Goal: Browse casually

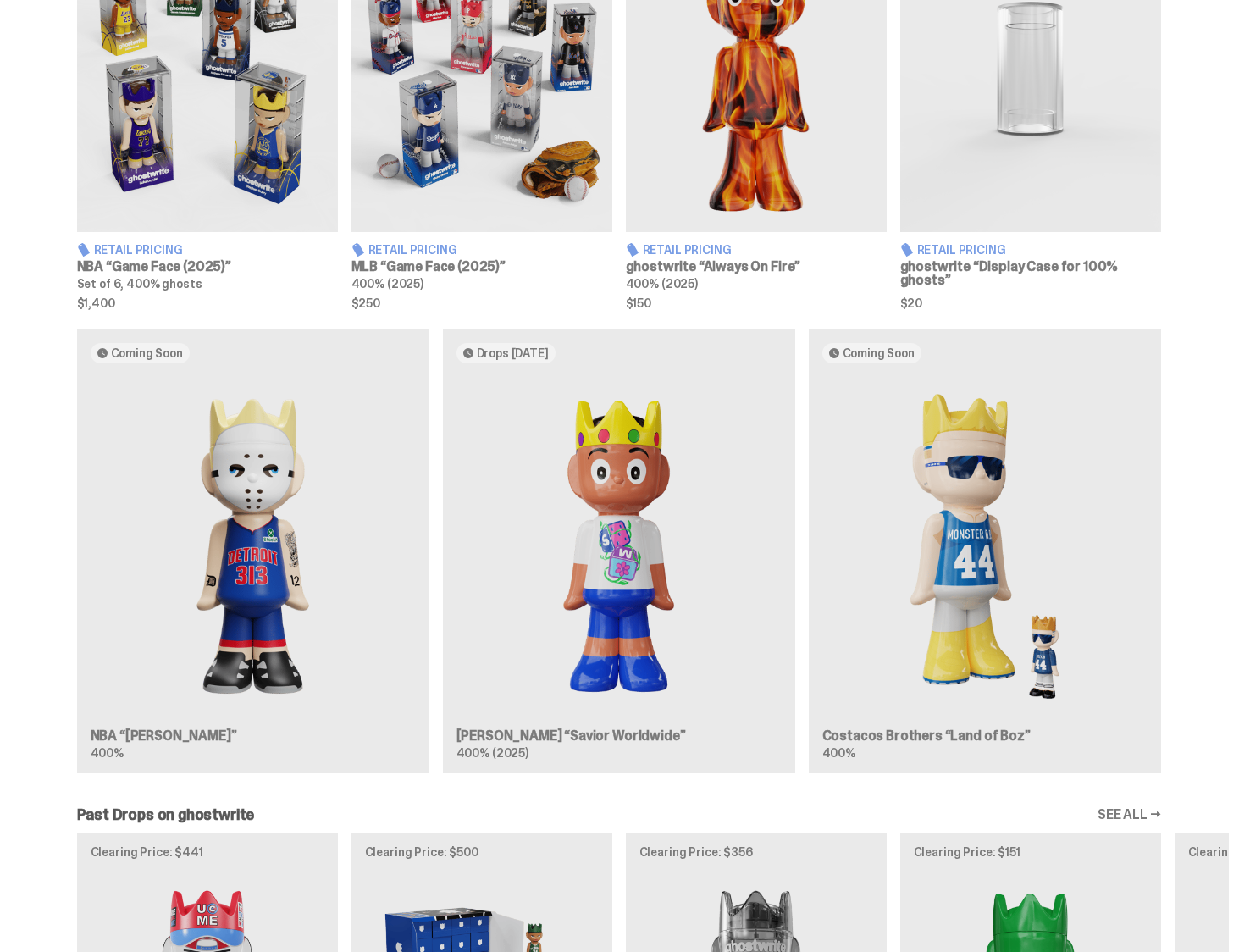
scroll to position [1325, 0]
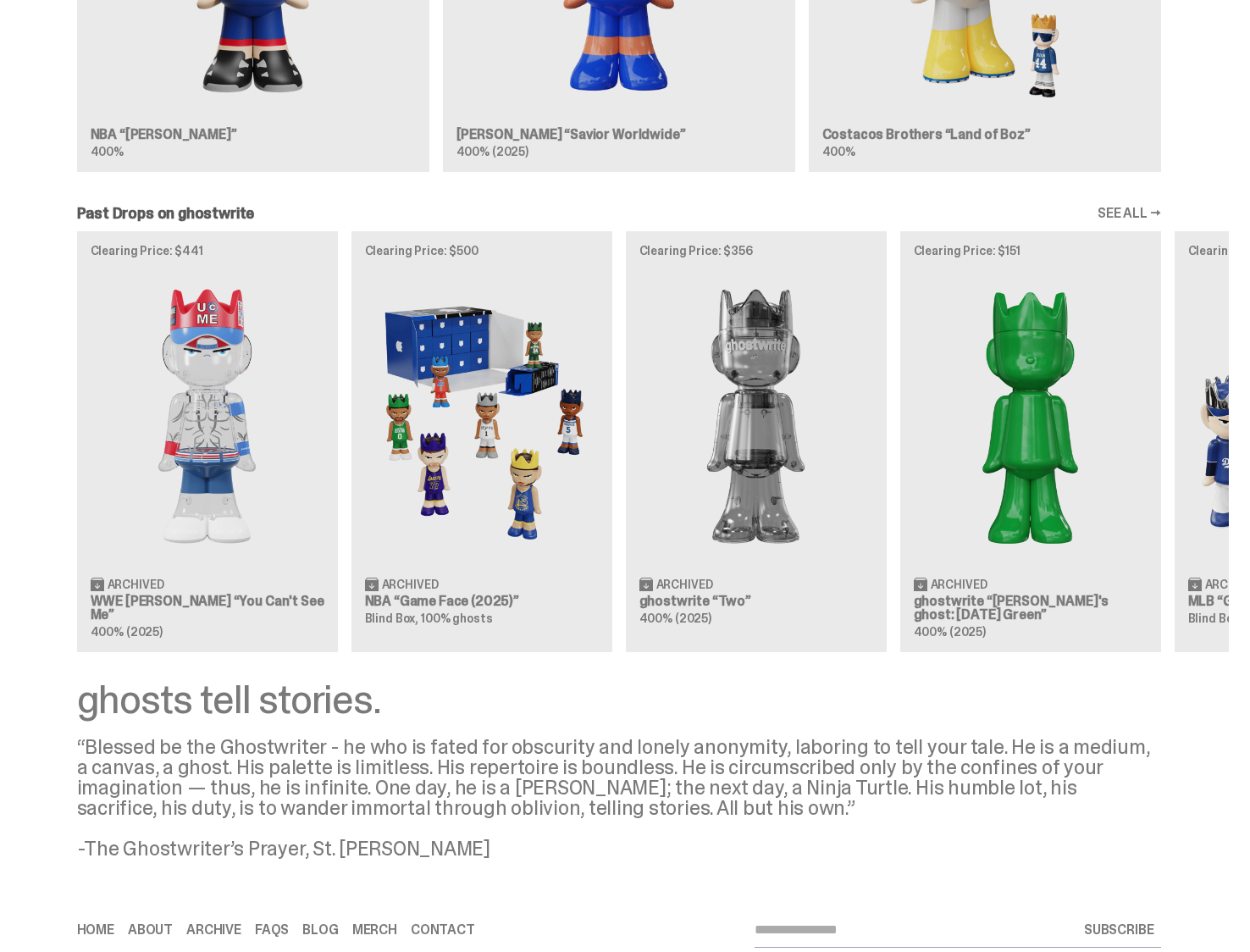
click at [241, 561] on div "Clearing Price: $441 Archived WWE [PERSON_NAME] “You Can't See Me” 400% (2025) …" at bounding box center [619, 441] width 1220 height 420
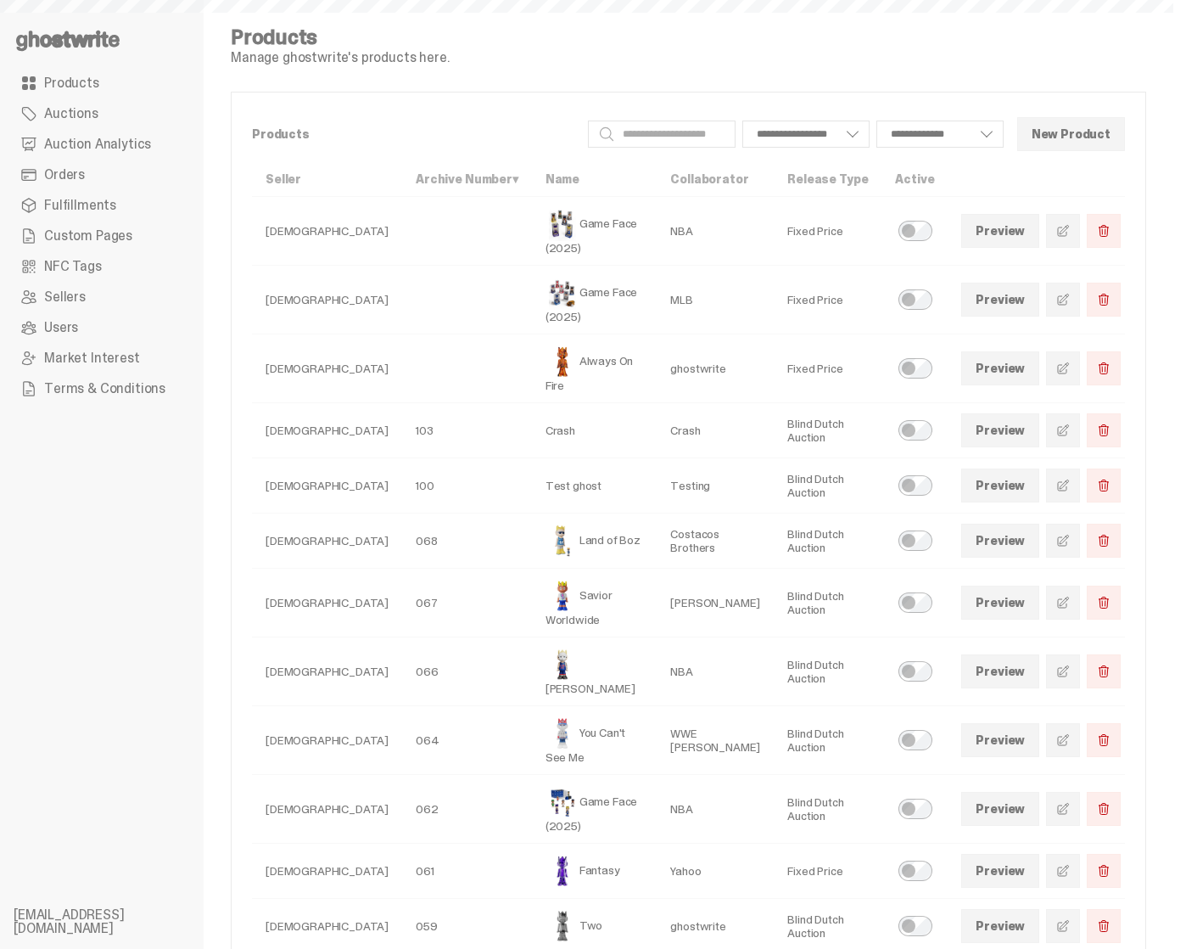
scroll to position [196, 0]
